Goal: Register for event/course

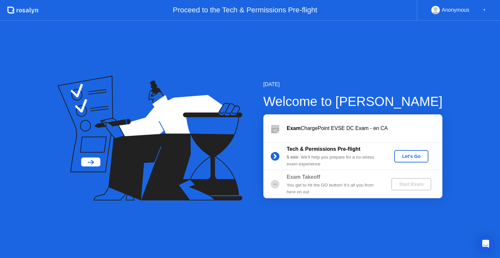
click at [411, 155] on div "Let's Go" at bounding box center [411, 156] width 29 height 5
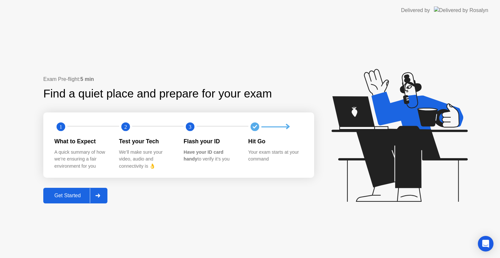
click at [77, 194] on div "Get Started" at bounding box center [67, 196] width 45 height 6
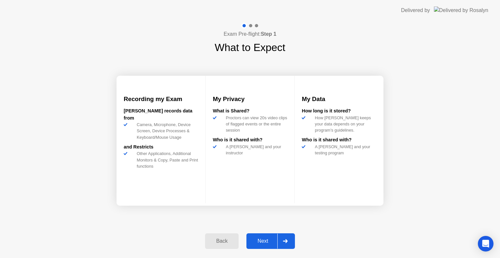
click at [266, 243] on div "Next" at bounding box center [262, 241] width 29 height 6
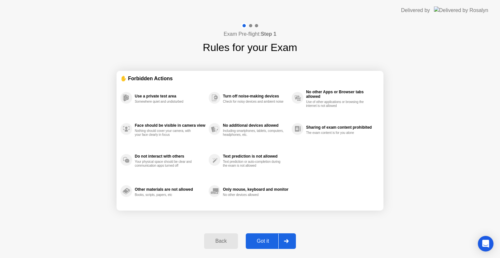
click at [267, 240] on div "Got it" at bounding box center [263, 241] width 31 height 6
select select "**********"
select select "*******"
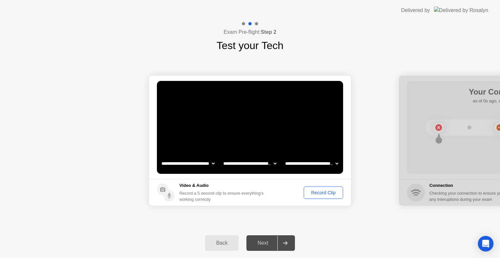
click at [322, 193] on div "Record Clip" at bounding box center [323, 192] width 35 height 5
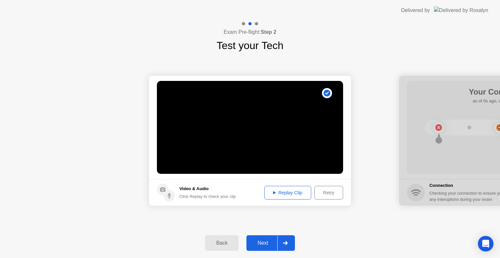
click at [294, 192] on div "Replay Clip" at bounding box center [287, 192] width 42 height 5
click at [324, 194] on div "Retry" at bounding box center [329, 192] width 24 height 5
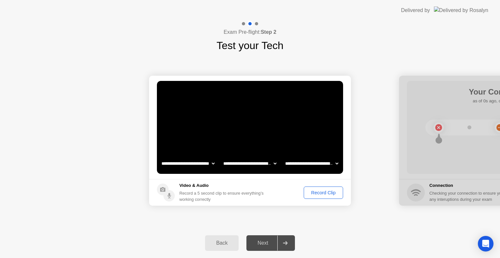
click at [327, 192] on div "Record Clip" at bounding box center [323, 192] width 35 height 5
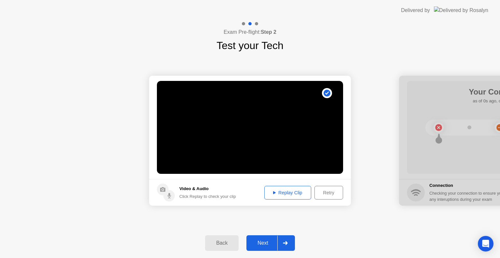
click at [293, 194] on div "Replay Clip" at bounding box center [287, 192] width 42 height 5
click at [264, 243] on div "Next" at bounding box center [262, 243] width 29 height 6
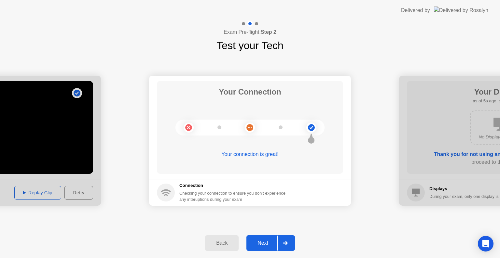
click at [258, 243] on div "Next" at bounding box center [262, 243] width 29 height 6
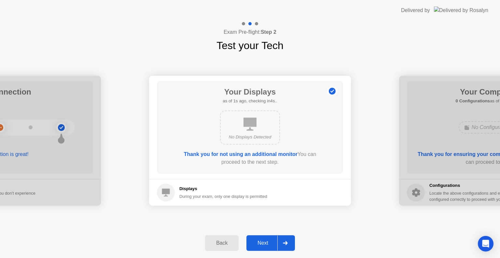
click at [263, 241] on div "Next" at bounding box center [262, 243] width 29 height 6
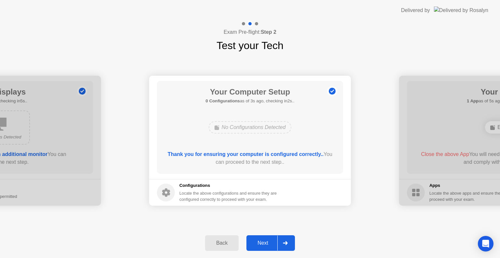
click at [266, 240] on div "Next" at bounding box center [262, 243] width 29 height 6
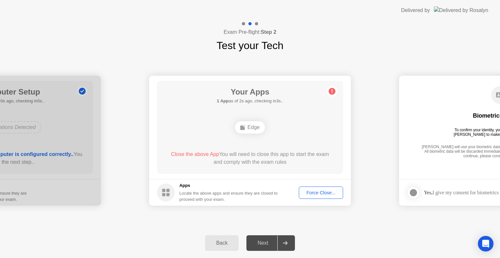
click at [331, 190] on div "Force Close..." at bounding box center [321, 192] width 40 height 5
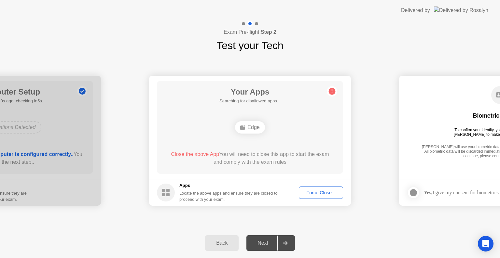
click at [316, 193] on div "Force Close..." at bounding box center [321, 192] width 40 height 5
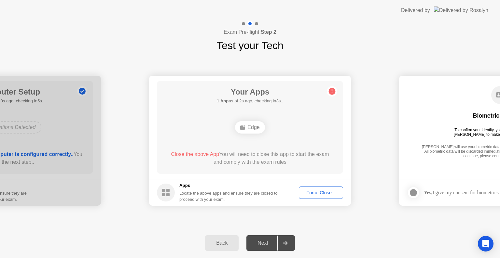
click at [311, 173] on div "Your Apps 1 App as of 2s ago, checking in3s.. Edge Close the above App You will…" at bounding box center [250, 127] width 186 height 93
click at [320, 194] on div "Force Close..." at bounding box center [321, 192] width 40 height 5
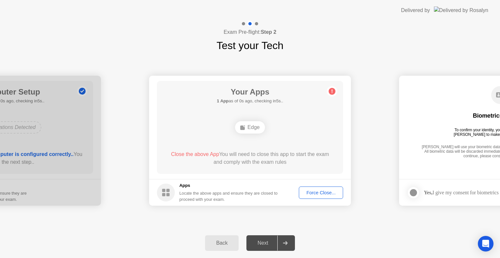
click at [258, 149] on div "Your Apps 1 App as of 0s ago, checking in5s.. Edge Close the above App You will…" at bounding box center [250, 127] width 186 height 93
click at [165, 195] on rect at bounding box center [163, 194] width 3 height 3
click at [333, 85] on div "Your Apps 1 App as of 2s ago, checking in3s.. Edge Close the above App You will…" at bounding box center [250, 127] width 186 height 93
click at [466, 152] on div "[PERSON_NAME] will use your biometric data to compare the faces on the provided…" at bounding box center [500, 152] width 160 height 15
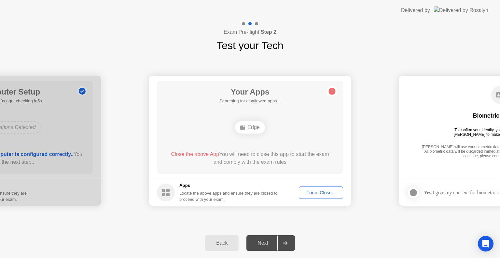
click at [321, 190] on div "Force Close..." at bounding box center [321, 192] width 40 height 5
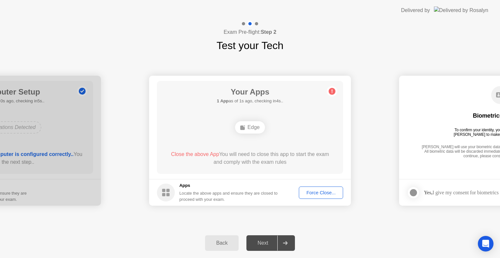
click at [324, 190] on div "Force Close..." at bounding box center [321, 192] width 40 height 5
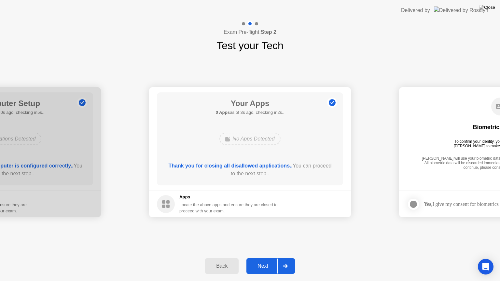
click at [265, 258] on div "Next" at bounding box center [262, 266] width 29 height 6
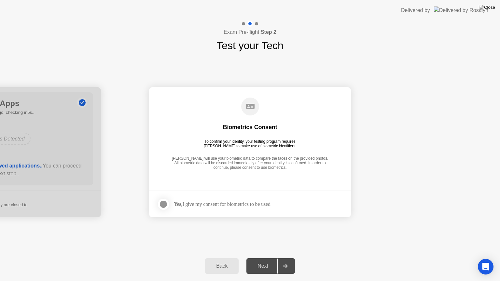
click at [266, 258] on div "Next" at bounding box center [262, 266] width 29 height 6
click at [164, 202] on div at bounding box center [163, 204] width 8 height 8
click at [274, 258] on div "Next" at bounding box center [262, 266] width 29 height 6
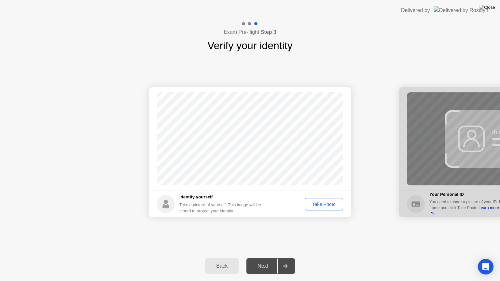
click at [323, 202] on div "Take Photo" at bounding box center [324, 204] width 34 height 5
click at [262, 258] on div "Next" at bounding box center [262, 266] width 29 height 6
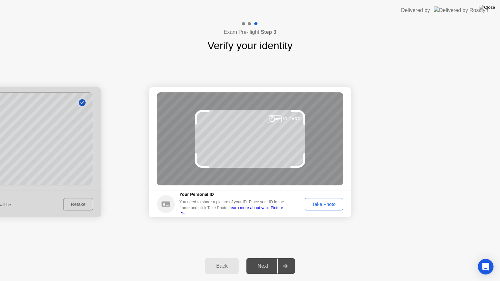
click at [318, 202] on div "Take Photo" at bounding box center [324, 204] width 34 height 5
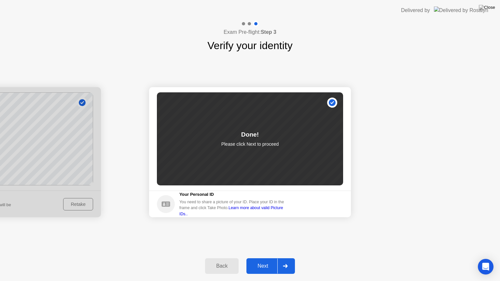
click at [271, 258] on div "Next" at bounding box center [262, 266] width 29 height 6
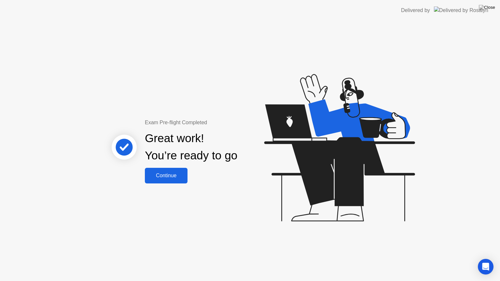
click at [167, 177] on div "Continue" at bounding box center [166, 176] width 39 height 6
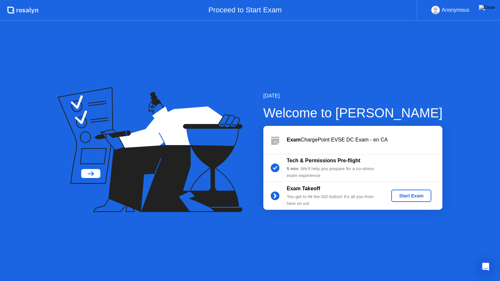
click at [408, 196] on div "Start Exam" at bounding box center [411, 195] width 35 height 5
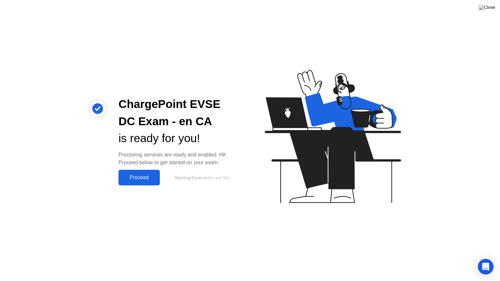
click at [142, 177] on div "Proceed" at bounding box center [138, 178] width 37 height 6
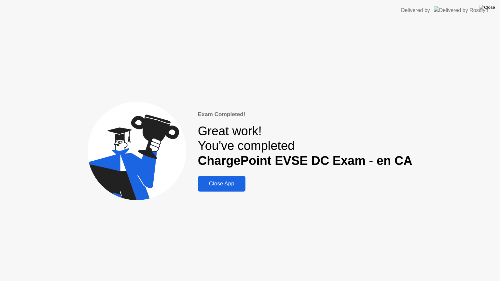
click at [237, 186] on div "Close App" at bounding box center [222, 184] width 44 height 7
